Goal: Information Seeking & Learning: Learn about a topic

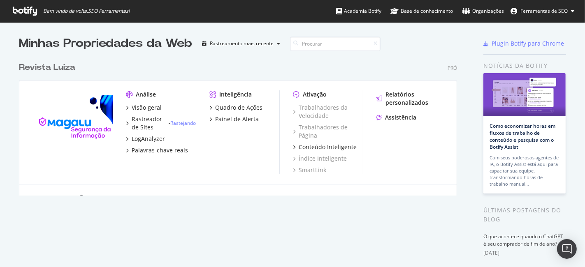
scroll to position [260, 571]
click at [136, 105] on font "Visão geral" at bounding box center [147, 108] width 30 height 8
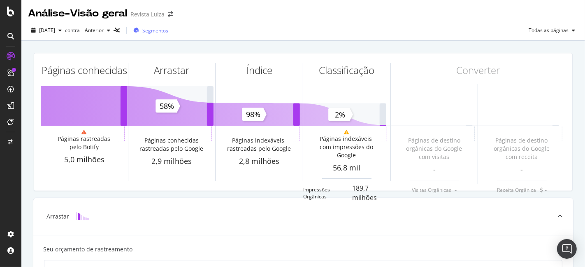
click at [168, 33] on font "Segmentos" at bounding box center [155, 30] width 26 height 7
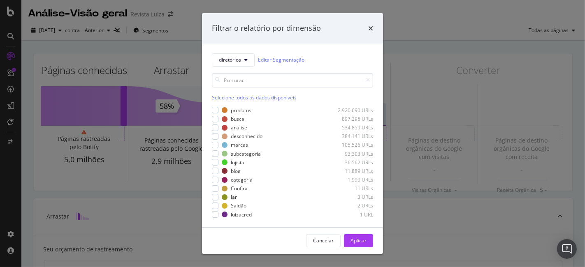
click at [374, 32] on div "Filtrar o relatório por dimensão" at bounding box center [292, 28] width 181 height 30
drag, startPoint x: 372, startPoint y: 30, endPoint x: 365, endPoint y: 30, distance: 6.2
click at [366, 30] on div "Filtrar o relatório por dimensão" at bounding box center [292, 28] width 161 height 11
click at [361, 35] on div "Filtrar o relatório por dimensão" at bounding box center [292, 28] width 181 height 30
click at [371, 26] on icon "vezes" at bounding box center [370, 28] width 5 height 7
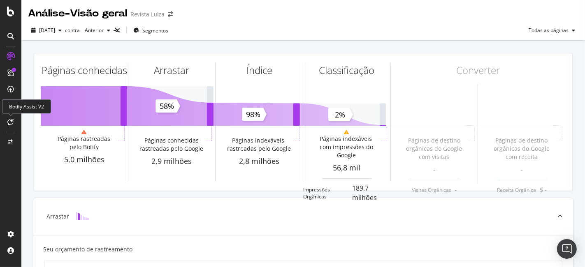
click at [15, 122] on div at bounding box center [10, 122] width 13 height 13
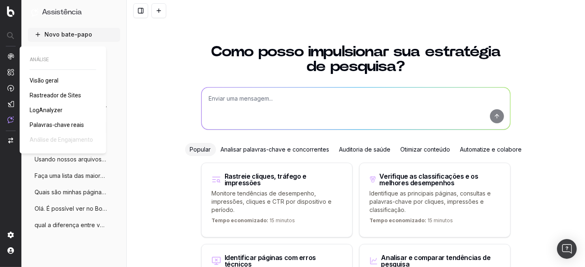
click at [35, 84] on font "Visão geral" at bounding box center [44, 80] width 29 height 7
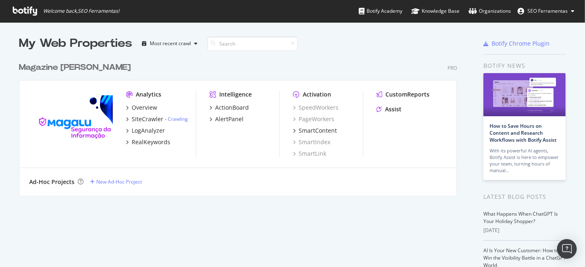
scroll to position [137, 437]
click at [144, 118] on div "SiteCrawler" at bounding box center [148, 119] width 32 height 8
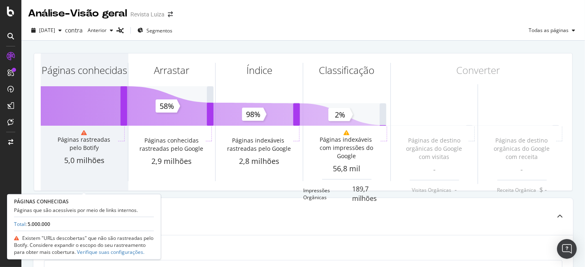
click at [81, 77] on font "Páginas conhecidas" at bounding box center [84, 70] width 85 height 14
click at [95, 99] on div "Páginas conhecidas" at bounding box center [84, 84] width 87 height 63
click at [96, 76] on font "Páginas conhecidas" at bounding box center [84, 70] width 85 height 14
click at [79, 77] on font "Páginas conhecidas" at bounding box center [84, 70] width 85 height 14
click at [104, 70] on div "Páginas conhecidas" at bounding box center [84, 70] width 85 height 14
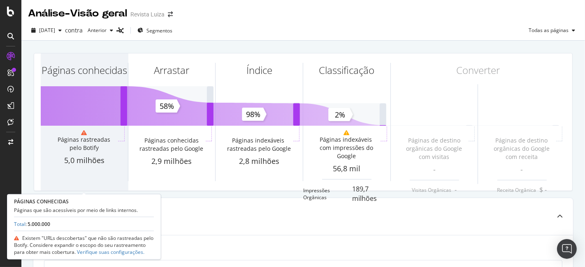
click at [103, 70] on div "Páginas conhecidas" at bounding box center [84, 70] width 85 height 14
click at [103, 71] on div "Páginas conhecidas" at bounding box center [84, 70] width 85 height 14
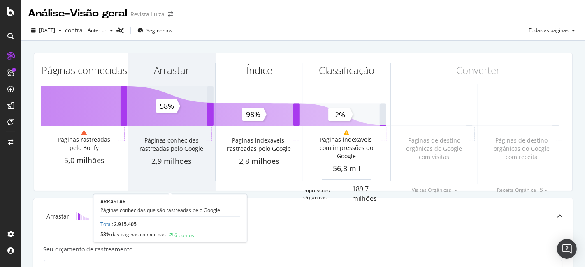
click at [173, 119] on div "Arrastar Páginas conhecidas rastreadas pelo Google 2,9 milhões" at bounding box center [171, 121] width 87 height 137
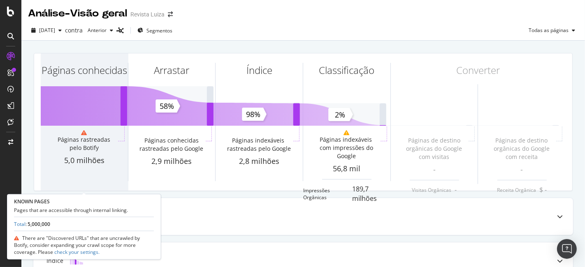
click at [95, 121] on div "Páginas conhecidas Páginas rastreadas pelo Botify 5,0 milhões" at bounding box center [84, 121] width 87 height 137
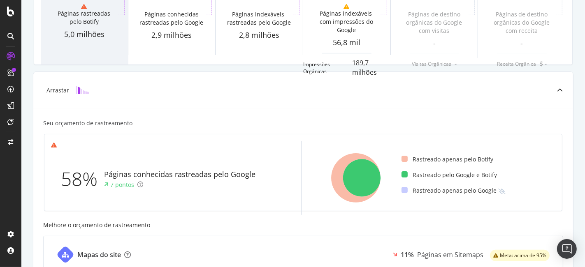
scroll to position [53, 0]
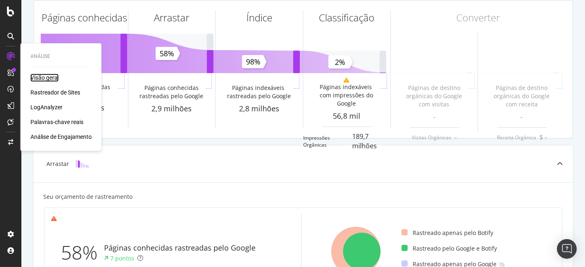
click at [48, 78] on font "Visão geral" at bounding box center [44, 77] width 28 height 7
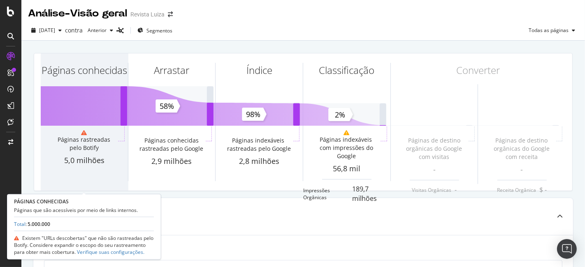
click at [93, 158] on font "5,0 milhões" at bounding box center [84, 160] width 40 height 10
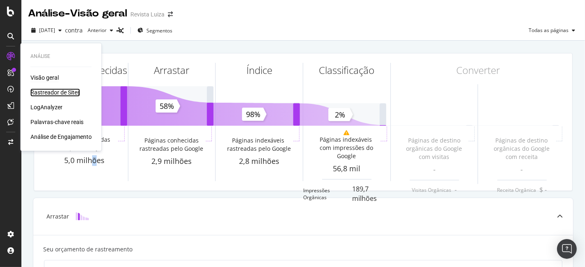
click at [48, 90] on font "Rastreador de Sites" at bounding box center [55, 92] width 50 height 7
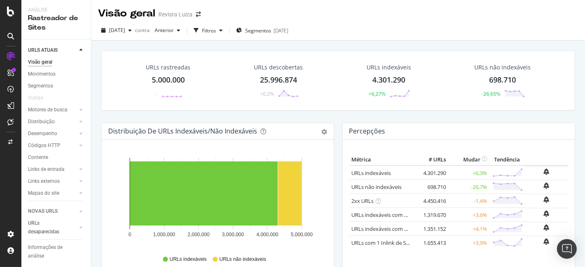
click at [165, 74] on div "URLs rastreadas 5.000.000 -" at bounding box center [167, 80] width 61 height 43
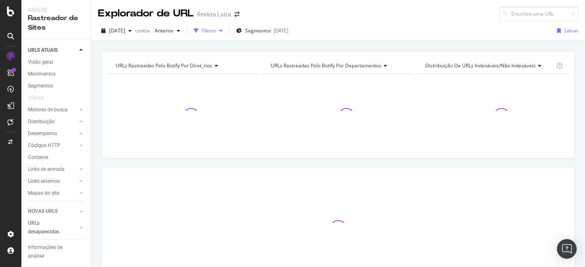
click at [216, 28] on font "Filtros" at bounding box center [209, 30] width 14 height 7
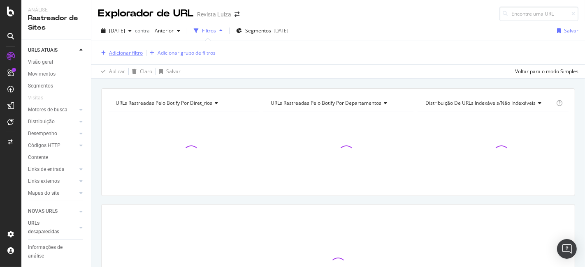
click at [128, 53] on font "Adicionar filtro" at bounding box center [126, 52] width 34 height 7
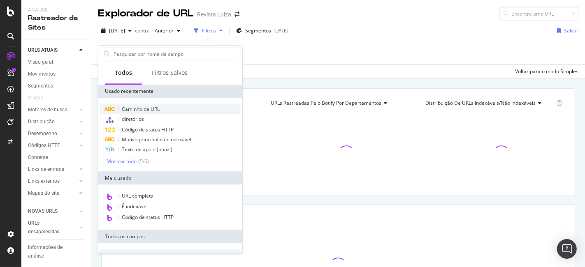
click at [152, 111] on font "Caminho da URL" at bounding box center [141, 109] width 38 height 7
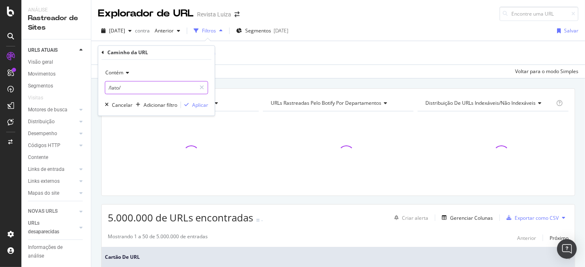
click at [136, 84] on input "/lato/" at bounding box center [150, 87] width 90 height 13
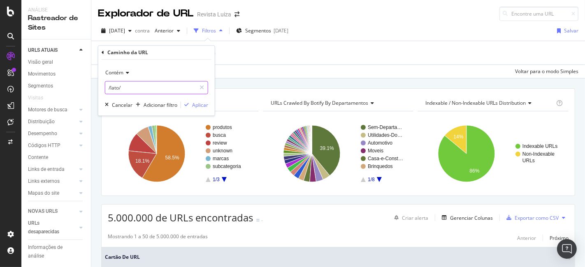
click at [136, 83] on input "/lato/" at bounding box center [150, 87] width 90 height 13
type input "/home/"
drag, startPoint x: 141, startPoint y: 88, endPoint x: 99, endPoint y: 104, distance: 45.7
click at [99, 104] on div "Contém /home/ Cancelar Adicionar filtro Aplicar" at bounding box center [156, 88] width 116 height 56
click at [119, 75] on font "Contém" at bounding box center [114, 72] width 18 height 7
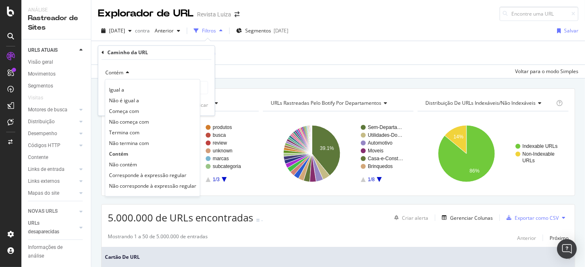
click at [141, 177] on font "Corresponde à expressão regular" at bounding box center [147, 175] width 77 height 7
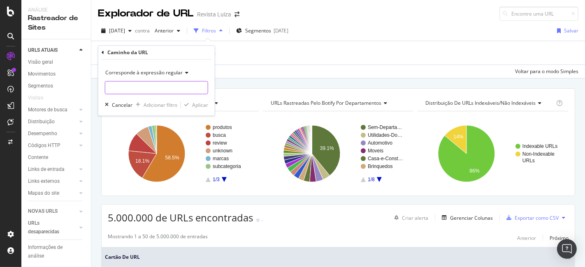
click at [164, 90] on input "text" at bounding box center [156, 87] width 102 height 13
paste input "https://www.magazineluiza.com.br/"
type input "https://www.magazineluiza.com.br/"
click at [196, 109] on div "Corresponde à expressão regular https://www.magazineluiza.com.br/ Cancelar Adic…" at bounding box center [156, 88] width 116 height 56
click at [196, 106] on font "Aplicar" at bounding box center [200, 105] width 16 height 7
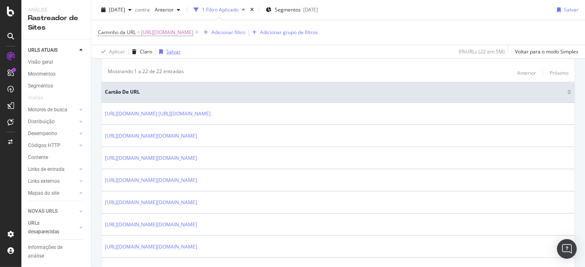
scroll to position [101, 0]
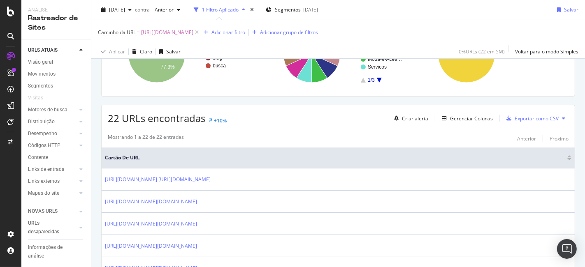
click at [161, 32] on font "https://www.magazineluiza.com.br/" at bounding box center [167, 32] width 52 height 7
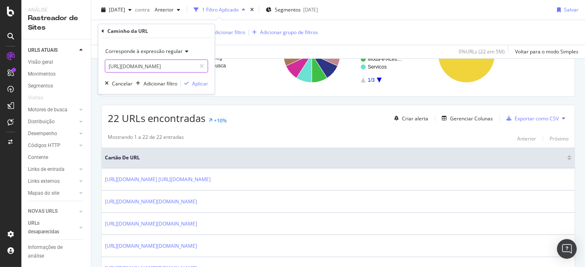
click at [137, 65] on input "https://www.magazineluiza.com.br/" at bounding box center [150, 66] width 90 height 13
click at [148, 55] on div "Corresponde à expressão regular" at bounding box center [156, 51] width 103 height 13
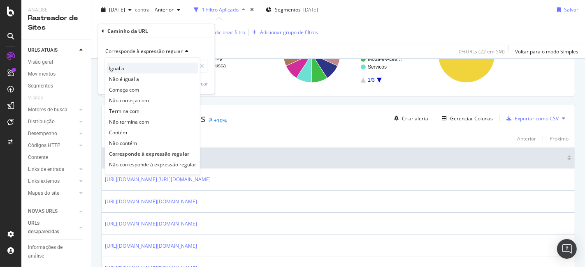
click at [132, 69] on div "Igual a" at bounding box center [152, 68] width 91 height 11
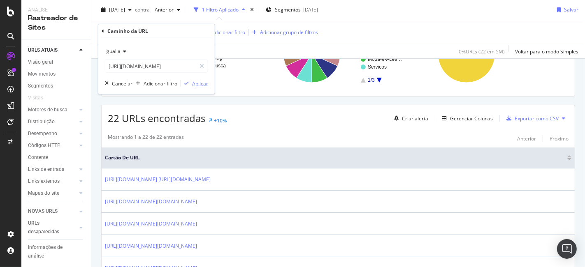
click at [200, 80] on font "Aplicar" at bounding box center [200, 83] width 16 height 7
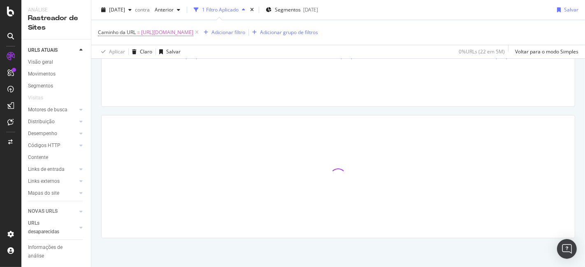
scroll to position [89, 0]
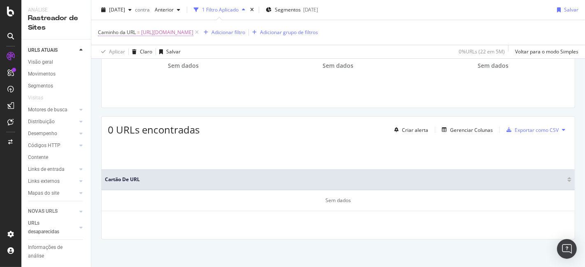
click at [192, 31] on font "https://www.magazineluiza.com.br/" at bounding box center [167, 32] width 52 height 7
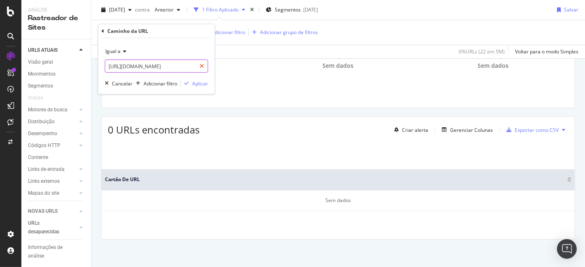
click at [201, 67] on icon at bounding box center [201, 66] width 5 height 6
click at [116, 54] on div "Igual a" at bounding box center [156, 51] width 103 height 13
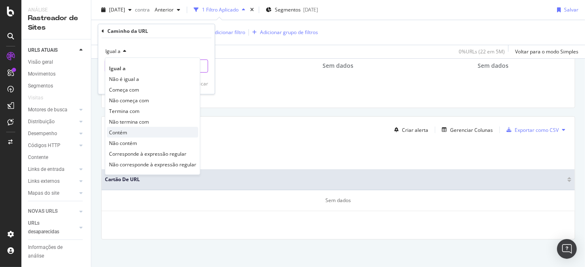
click at [144, 133] on div "Contém" at bounding box center [152, 132] width 91 height 11
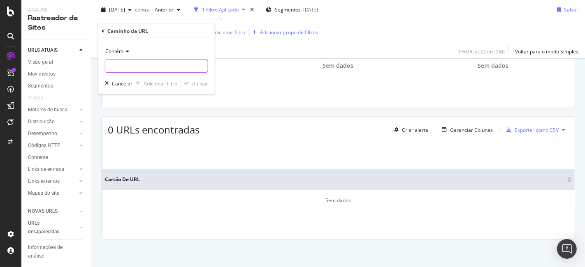
click at [157, 64] on input "text" at bounding box center [156, 66] width 102 height 13
type input "/"
drag, startPoint x: 202, startPoint y: 77, endPoint x: 201, endPoint y: 84, distance: 6.6
click at [201, 80] on div "Contém / Cancelar Adicionar filtro Aplicar" at bounding box center [156, 66] width 116 height 56
click at [201, 84] on font "Aplicar" at bounding box center [200, 83] width 16 height 7
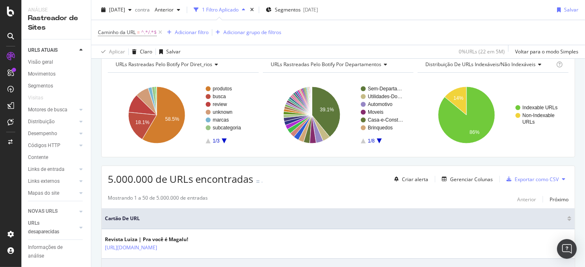
scroll to position [91, 0]
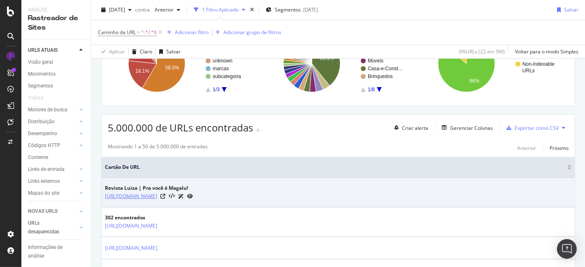
click at [157, 194] on font "https://www.magazineluiza.com.br/" at bounding box center [131, 196] width 52 height 7
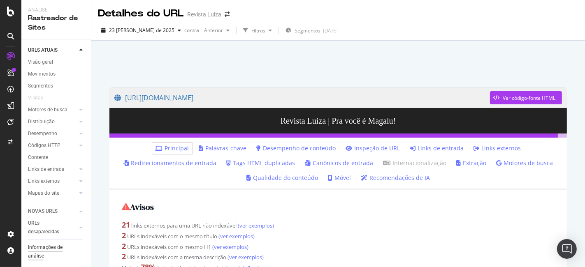
click at [60, 243] on div "Informações de análise" at bounding box center [52, 251] width 49 height 17
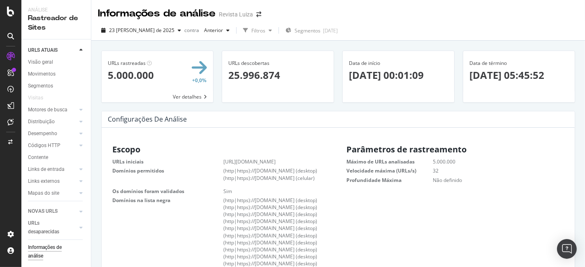
click at [136, 77] on span at bounding box center [157, 76] width 111 height 51
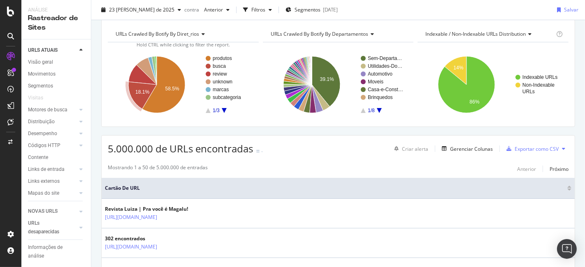
scroll to position [46, 0]
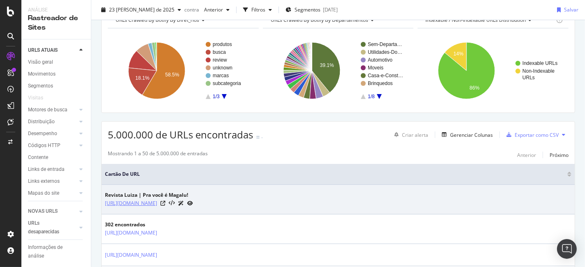
click at [157, 206] on link "https://www.magazineluiza.com.br/" at bounding box center [131, 203] width 52 height 8
click at [193, 203] on icon at bounding box center [190, 203] width 6 height 5
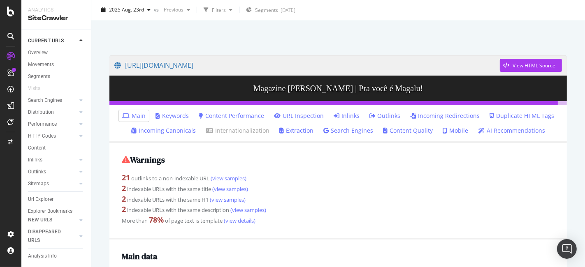
scroll to position [46, 0]
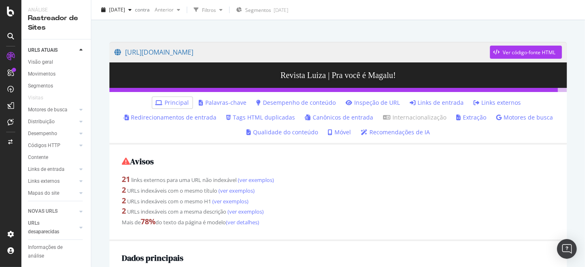
click at [314, 184] on div "21 links externos para uma URL não indexável (ver exemplos)" at bounding box center [338, 179] width 432 height 11
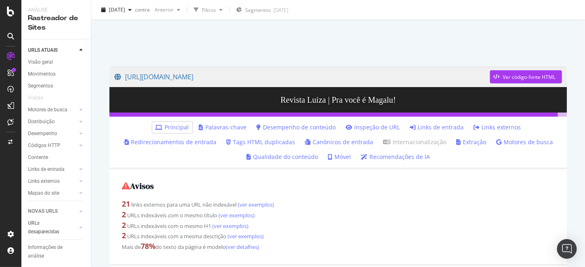
scroll to position [0, 0]
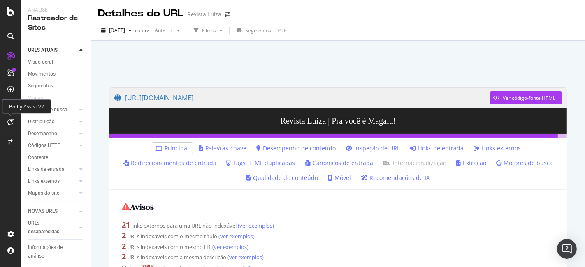
click at [7, 127] on div at bounding box center [10, 122] width 13 height 13
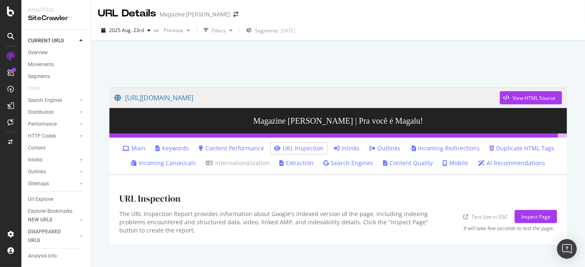
scroll to position [14, 0]
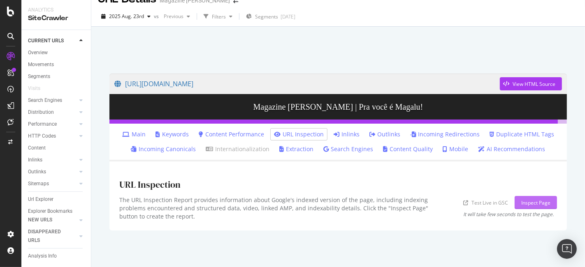
click at [521, 204] on div "Inspect Page" at bounding box center [535, 202] width 29 height 7
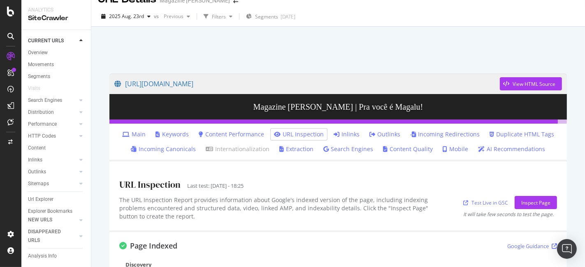
click at [140, 135] on link "Main" at bounding box center [133, 134] width 23 height 8
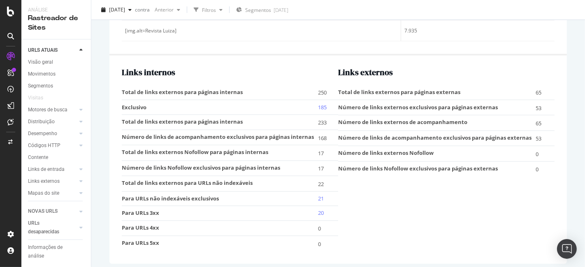
scroll to position [1147, 0]
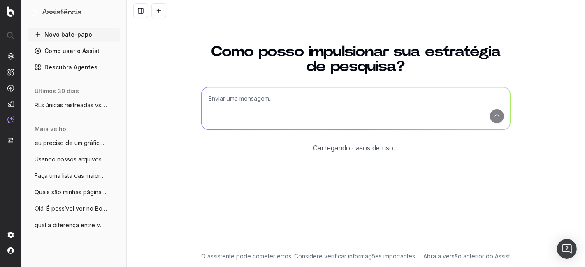
scroll to position [66, 0]
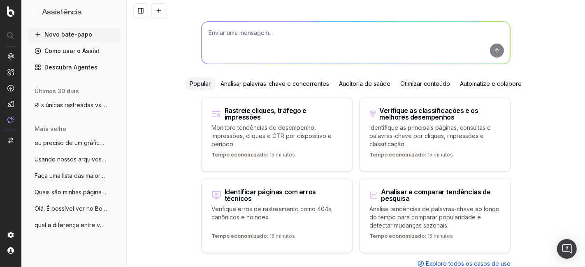
click at [304, 38] on textarea at bounding box center [355, 43] width 308 height 42
type textarea "preciso de um historico de uma url"
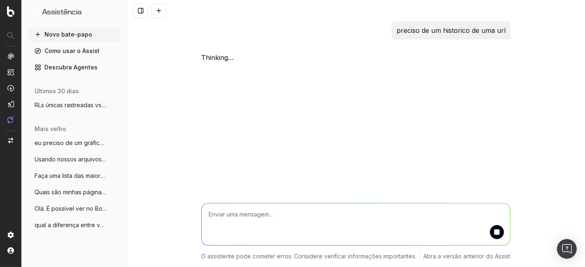
scroll to position [0, 0]
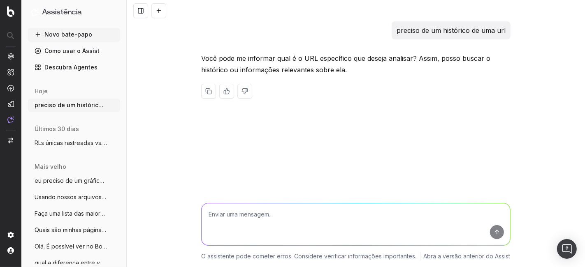
paste textarea "[URL][DOMAIN_NAME]"
type textarea "[URL][DOMAIN_NAME]"
click at [496, 234] on button "submit" at bounding box center [497, 232] width 14 height 14
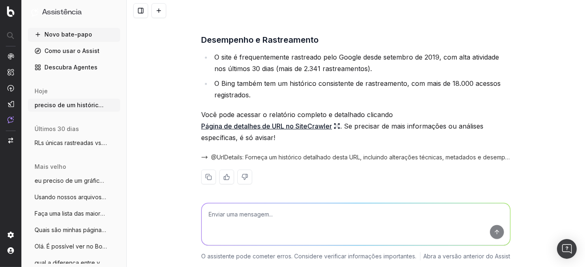
scroll to position [314, 0]
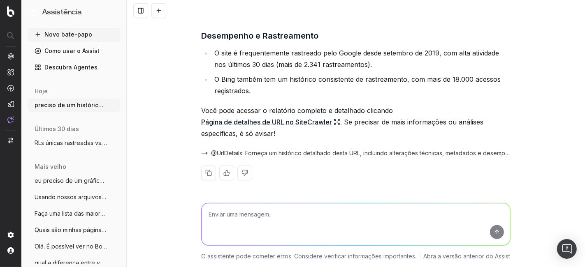
click at [291, 121] on font "Página de detalhes de URL no SiteCrawler" at bounding box center [266, 122] width 131 height 8
click at [324, 215] on textarea at bounding box center [355, 224] width 308 height 42
type textarea "eu quero saber se teve alteração na quantidade de links ou alteração no meu"
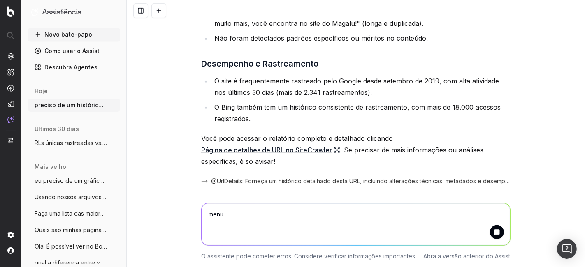
drag, startPoint x: 364, startPoint y: 215, endPoint x: 180, endPoint y: 228, distance: 184.6
click at [180, 228] on div "menu menu O assistente pode cometer erros. Considere verificar informações impo…" at bounding box center [356, 230] width 458 height 74
type textarea "m"
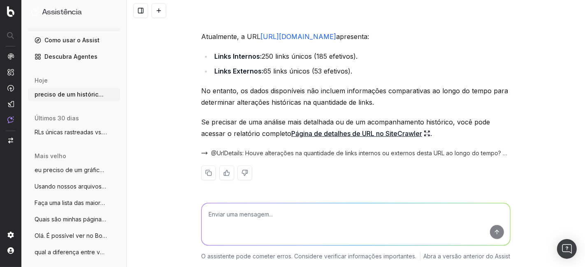
scroll to position [15, 0]
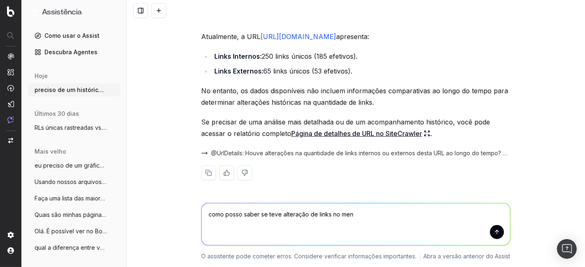
type textarea "como posso saber se teve alteração de links no menu"
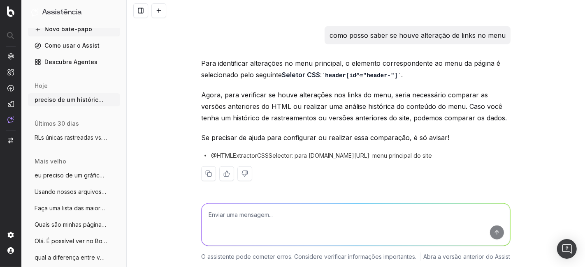
scroll to position [0, 0]
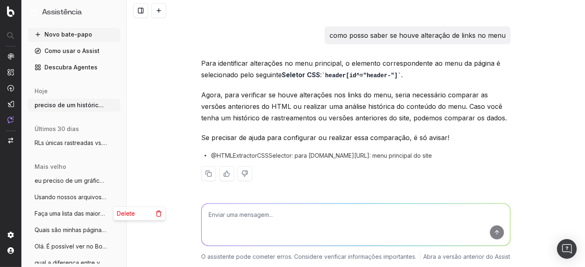
click at [111, 214] on icon "button" at bounding box center [114, 213] width 7 height 7
click at [132, 213] on font "Excluir" at bounding box center [126, 213] width 18 height 7
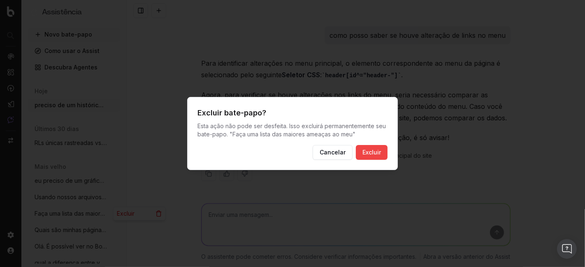
click at [379, 154] on font "Excluir" at bounding box center [371, 152] width 18 height 7
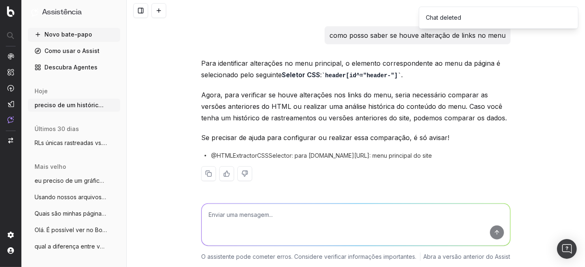
click at [113, 180] on icon "button" at bounding box center [114, 181] width 7 height 7
click at [139, 178] on font "Excluir" at bounding box center [133, 180] width 18 height 7
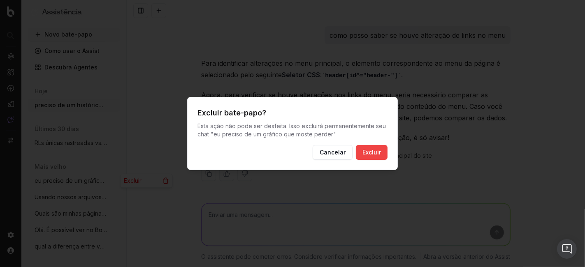
click at [383, 155] on button "Excluir" at bounding box center [372, 152] width 32 height 15
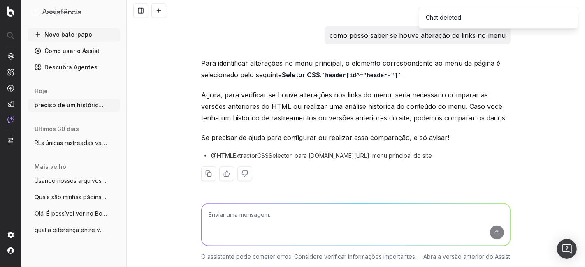
click at [9, 77] on div at bounding box center [10, 88] width 7 height 71
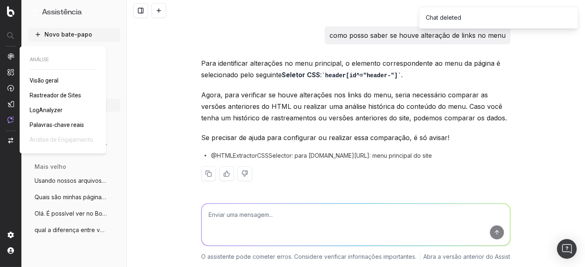
click at [9, 52] on nav at bounding box center [10, 133] width 21 height 267
click at [12, 57] on img at bounding box center [10, 56] width 7 height 7
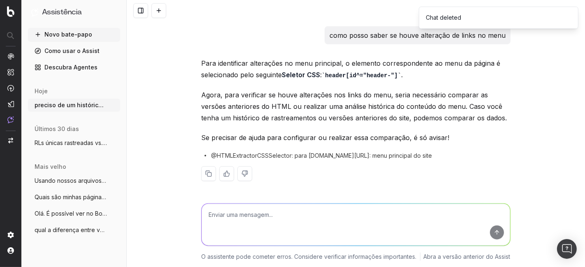
click at [10, 55] on img at bounding box center [10, 56] width 7 height 7
